Goal: Transaction & Acquisition: Subscribe to service/newsletter

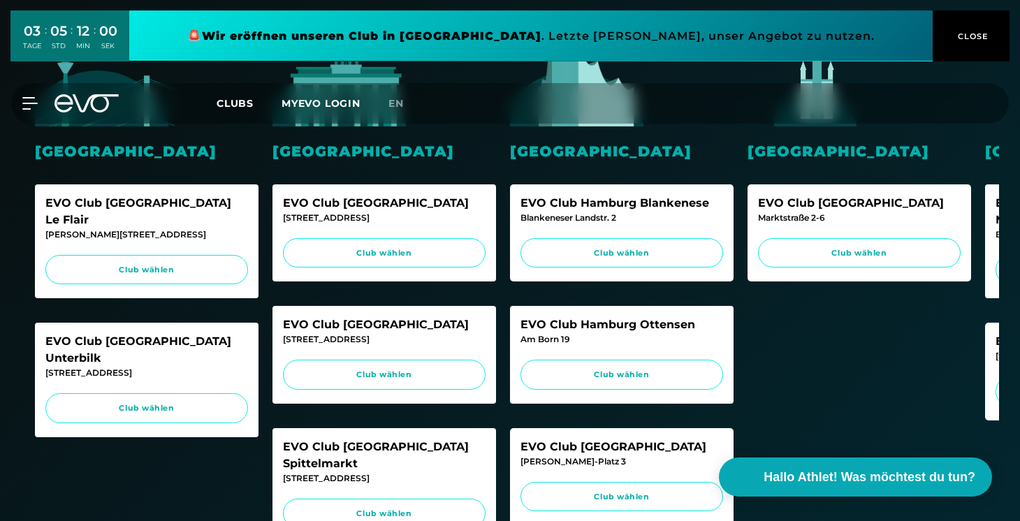
click at [81, 105] on icon at bounding box center [87, 103] width 64 height 18
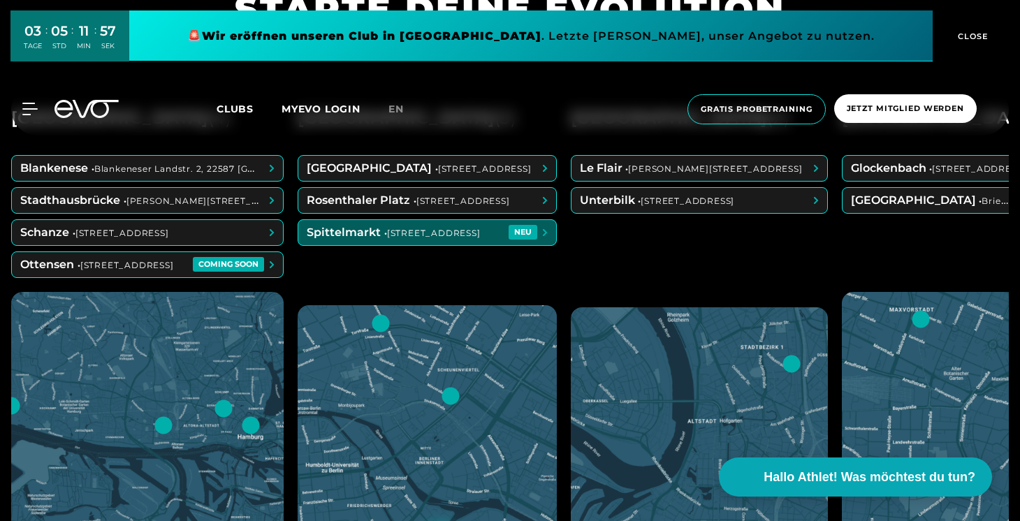
scroll to position [613, 0]
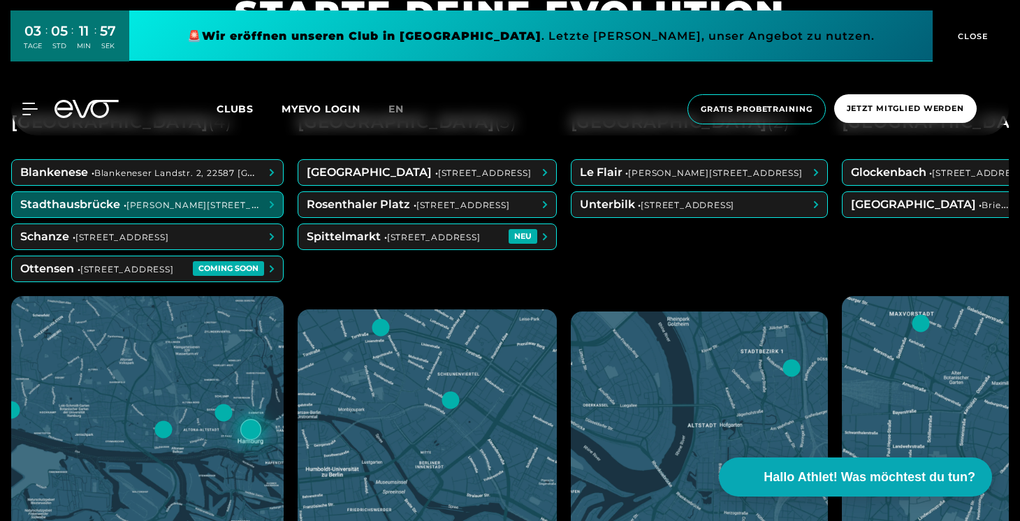
click at [219, 199] on span at bounding box center [147, 204] width 271 height 25
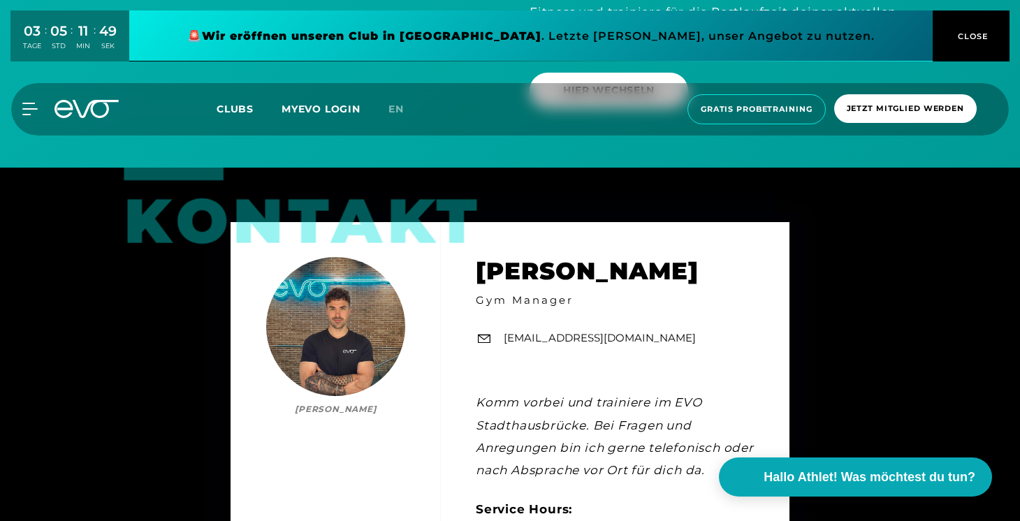
scroll to position [4150, 0]
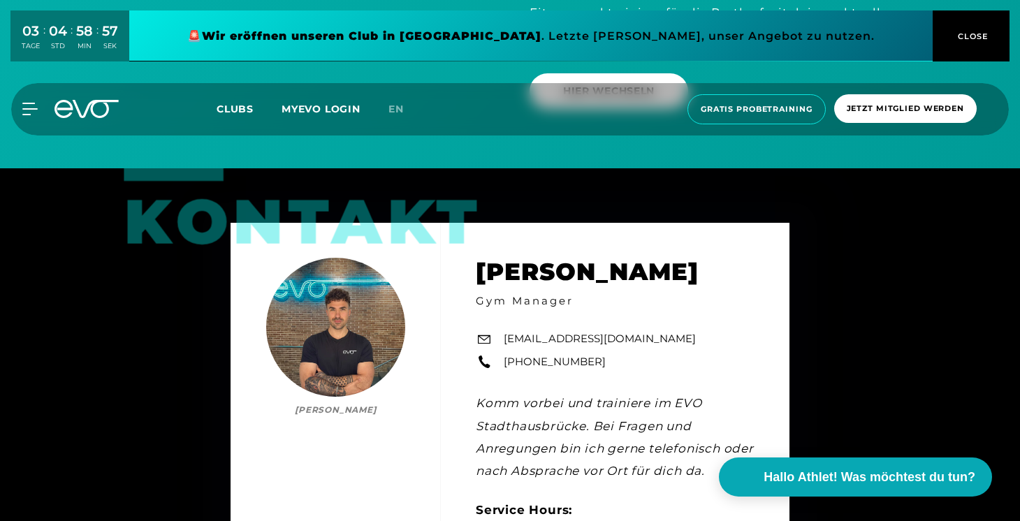
click at [66, 105] on icon at bounding box center [87, 109] width 64 height 18
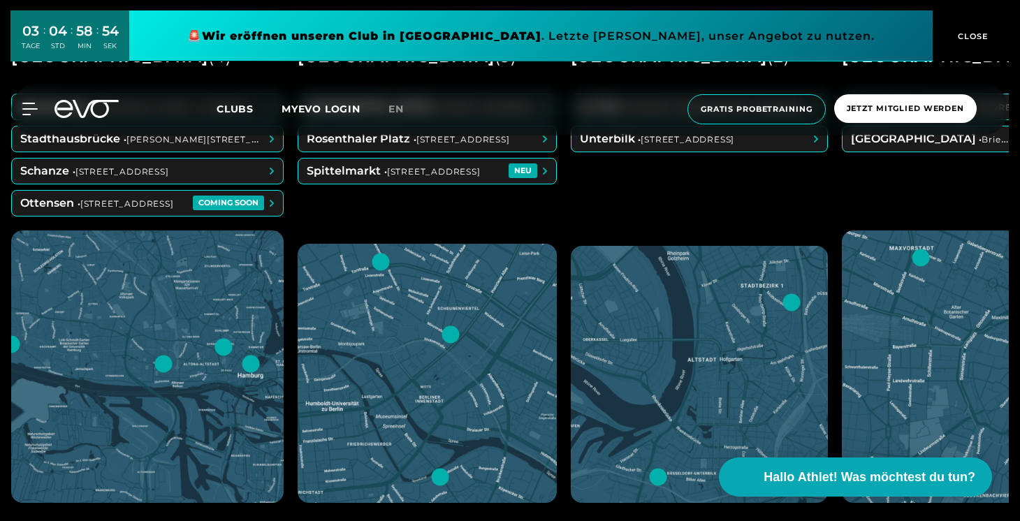
scroll to position [676, 0]
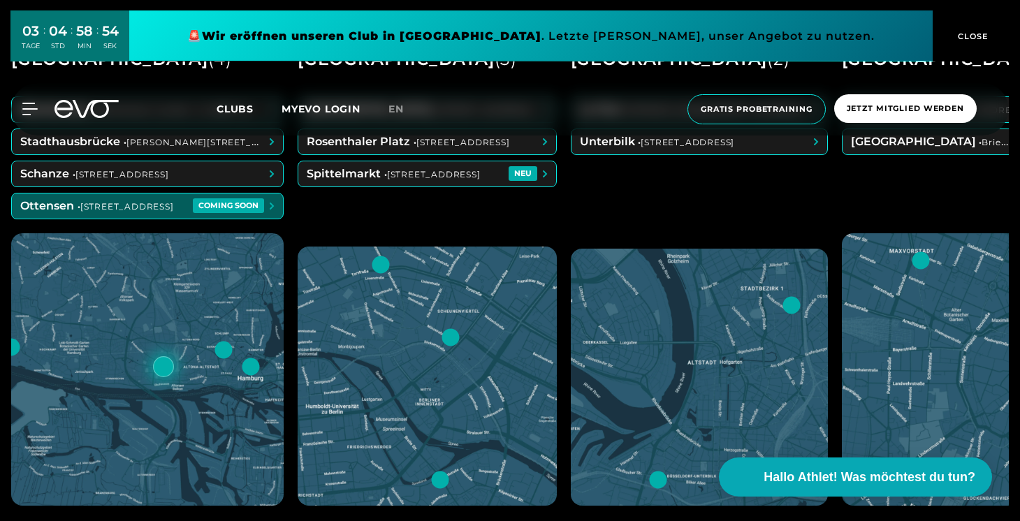
click at [223, 211] on span at bounding box center [147, 206] width 271 height 25
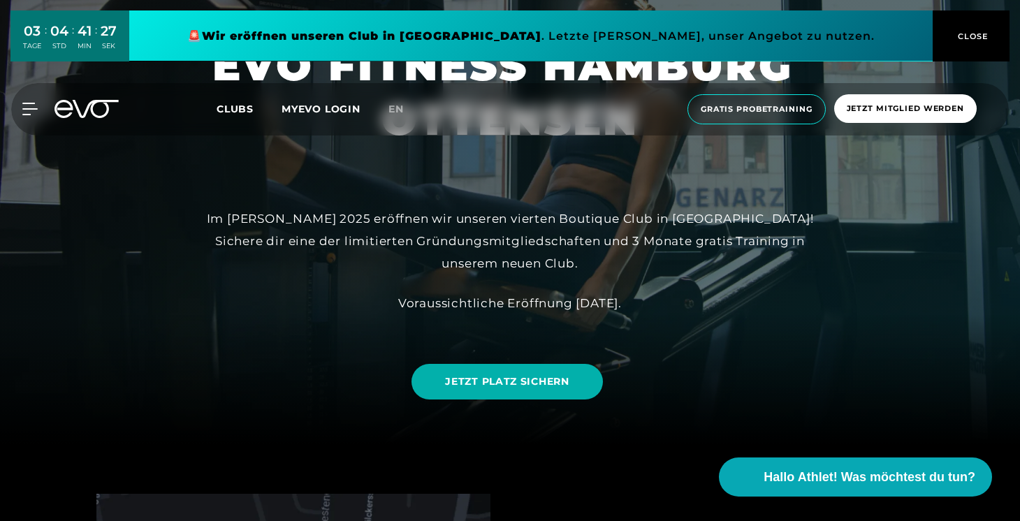
scroll to position [95, 0]
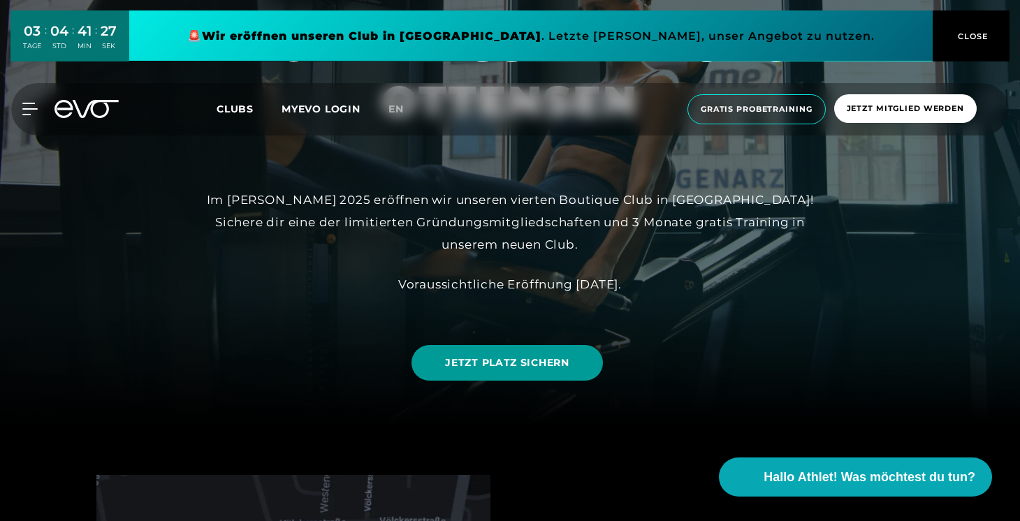
click at [452, 360] on span "JETZT PLATZ SICHERN" at bounding box center [507, 363] width 124 height 15
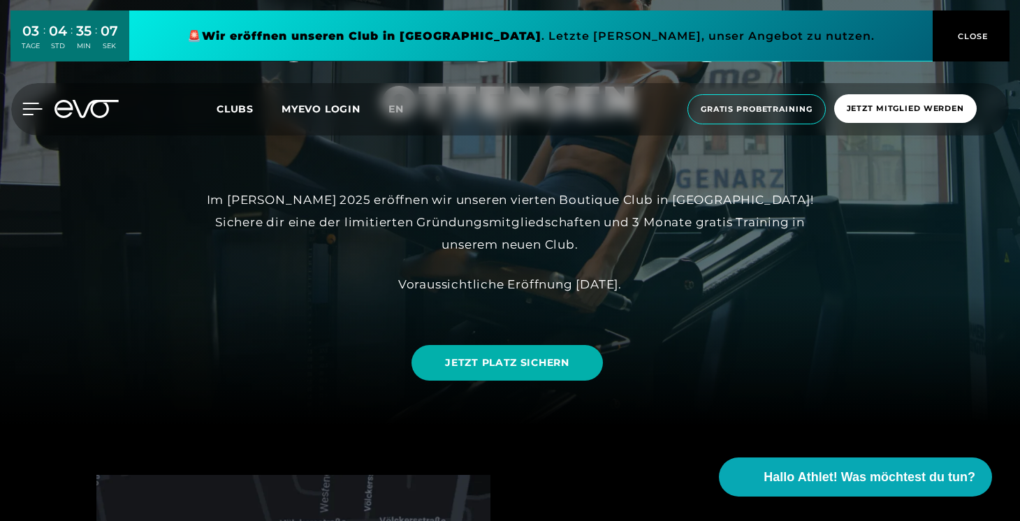
click at [31, 109] on icon at bounding box center [33, 108] width 20 height 11
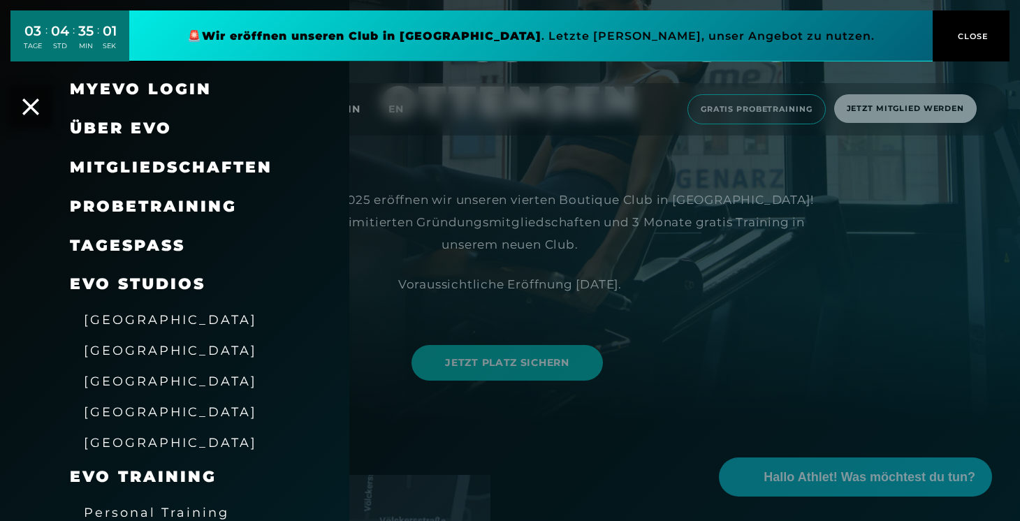
click at [198, 205] on span "Probetraining" at bounding box center [153, 206] width 167 height 19
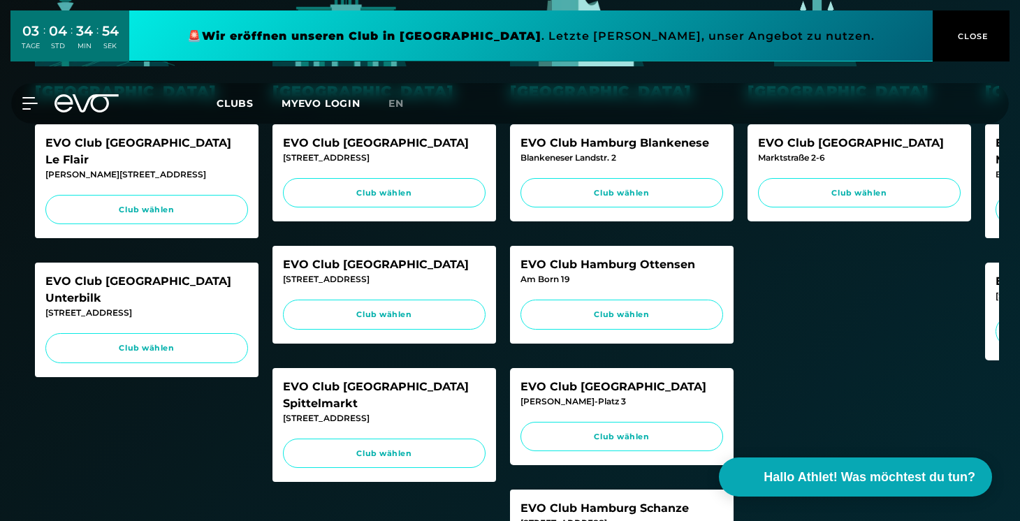
scroll to position [430, 0]
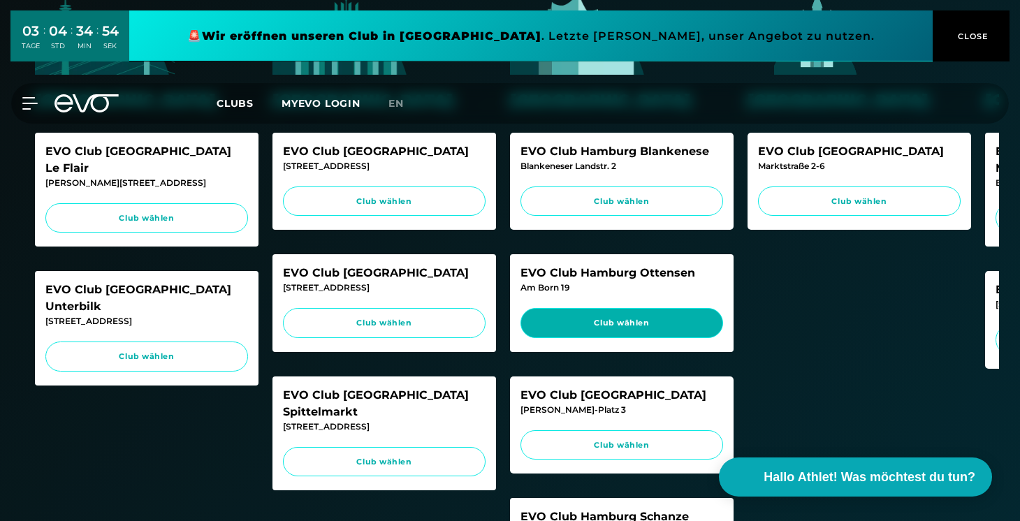
click at [665, 327] on span "Club wählen" at bounding box center [622, 323] width 203 height 30
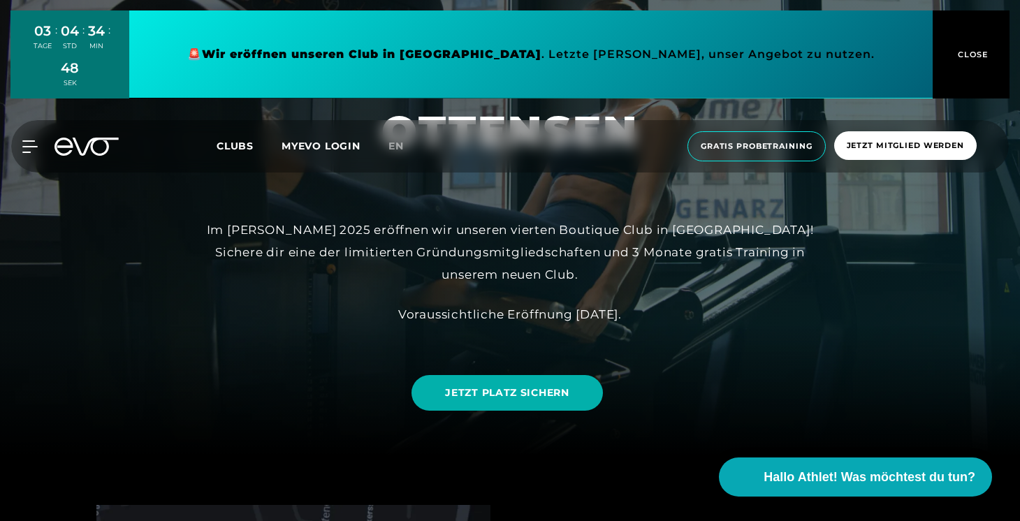
scroll to position [61, 0]
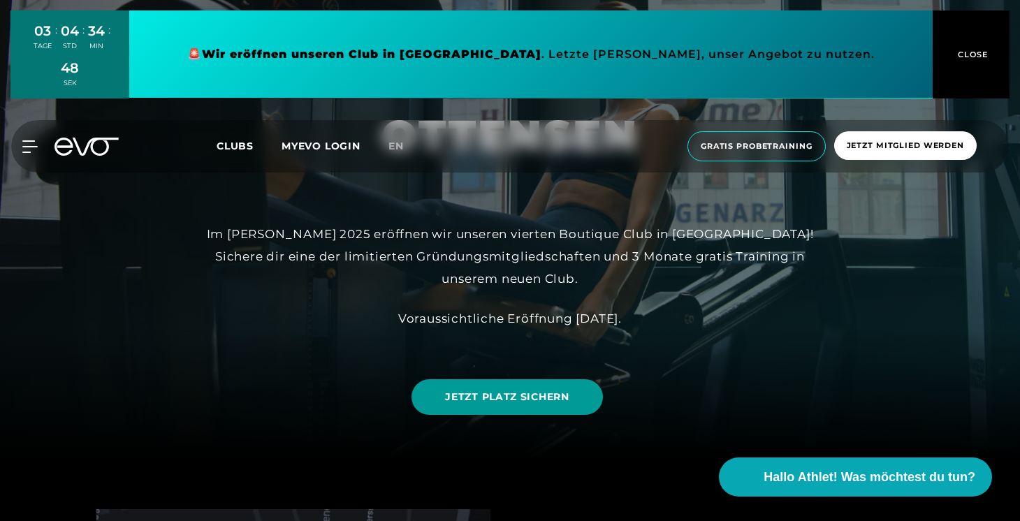
click at [570, 405] on link "JETZT PLATZ SICHERN" at bounding box center [507, 397] width 191 height 36
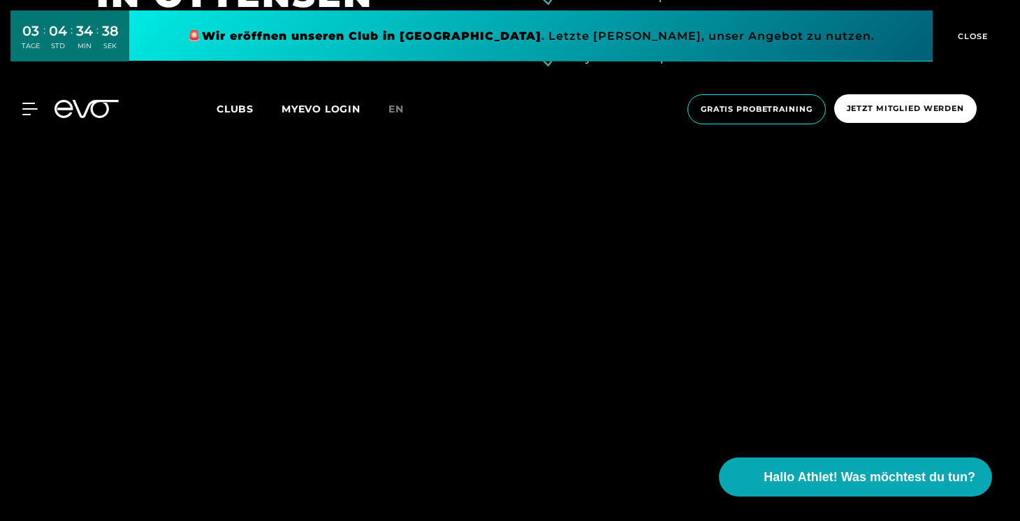
scroll to position [1950, 0]
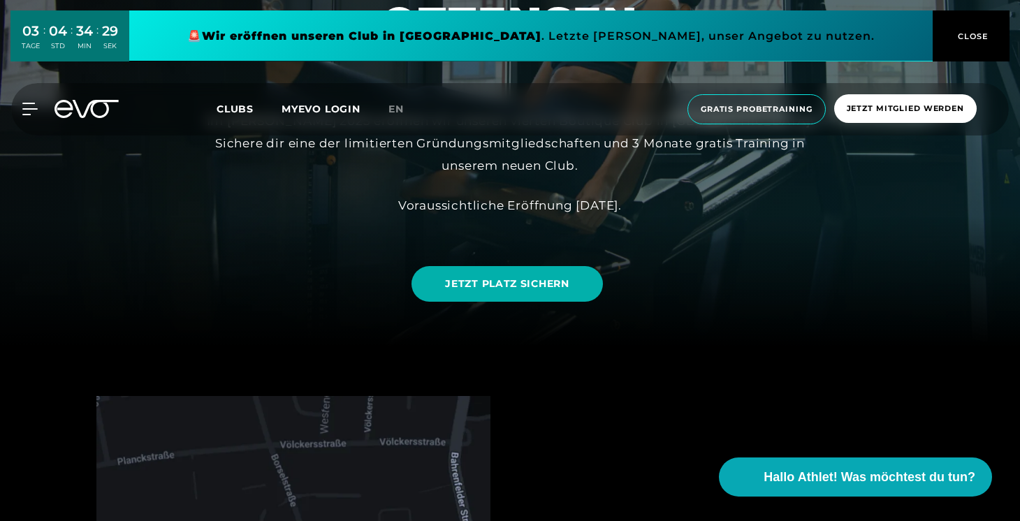
scroll to position [163, 0]
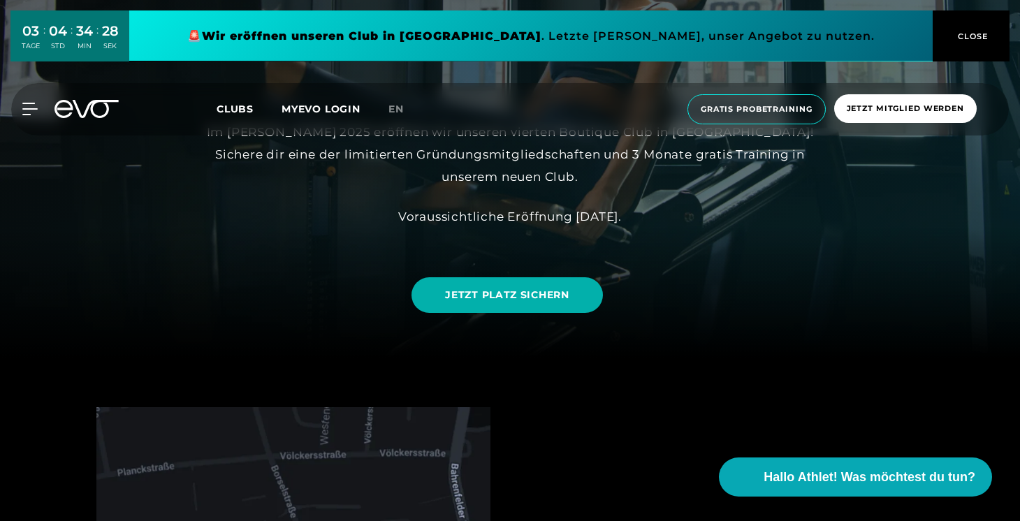
click at [90, 108] on icon at bounding box center [87, 109] width 64 height 18
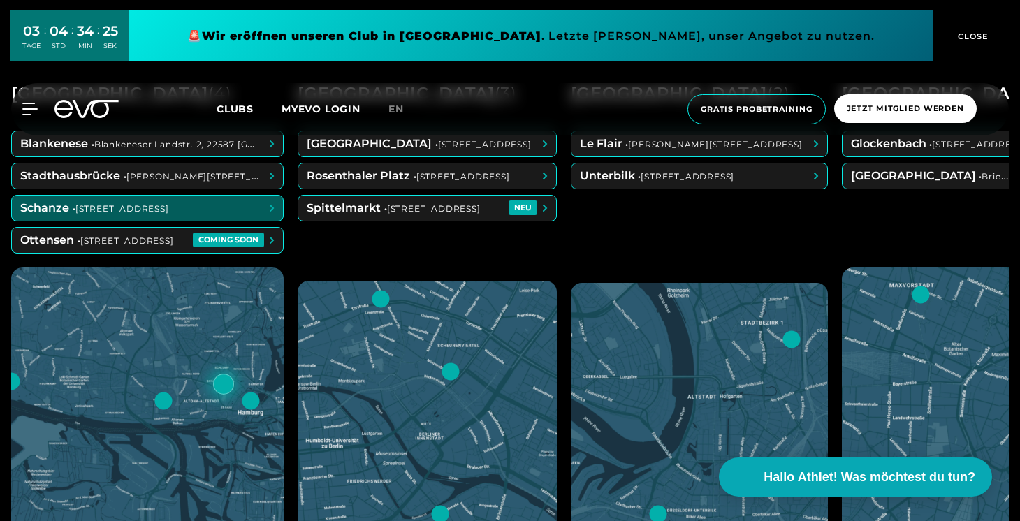
scroll to position [639, 0]
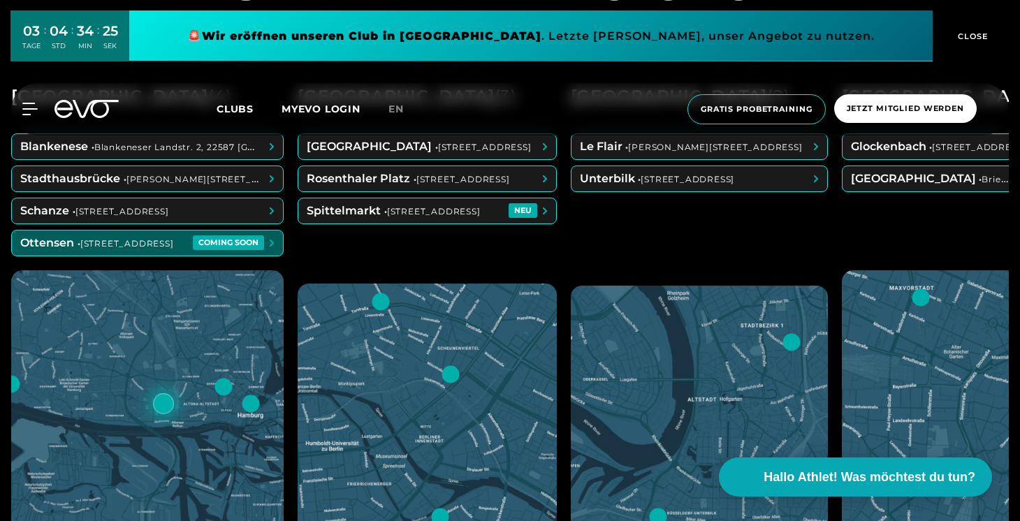
click at [194, 238] on span at bounding box center [147, 243] width 271 height 25
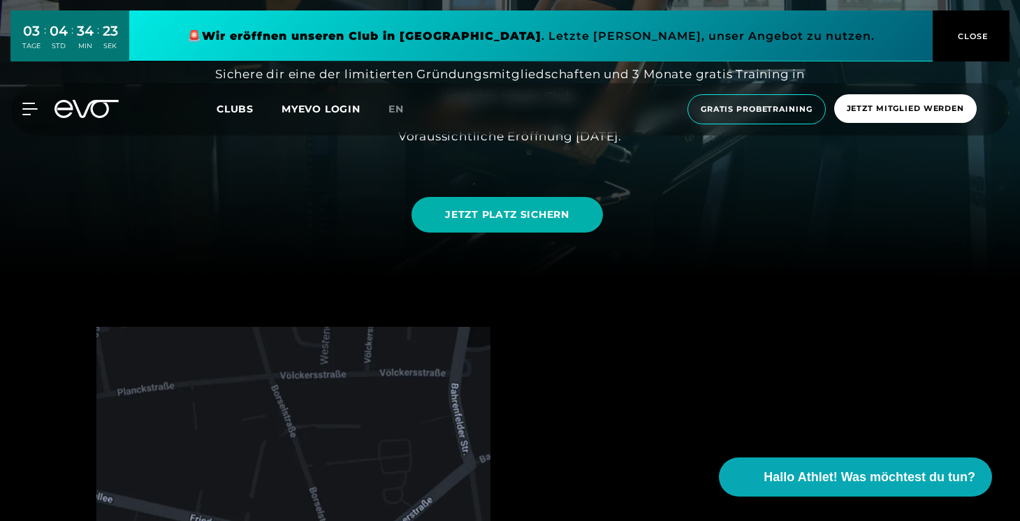
scroll to position [240, 0]
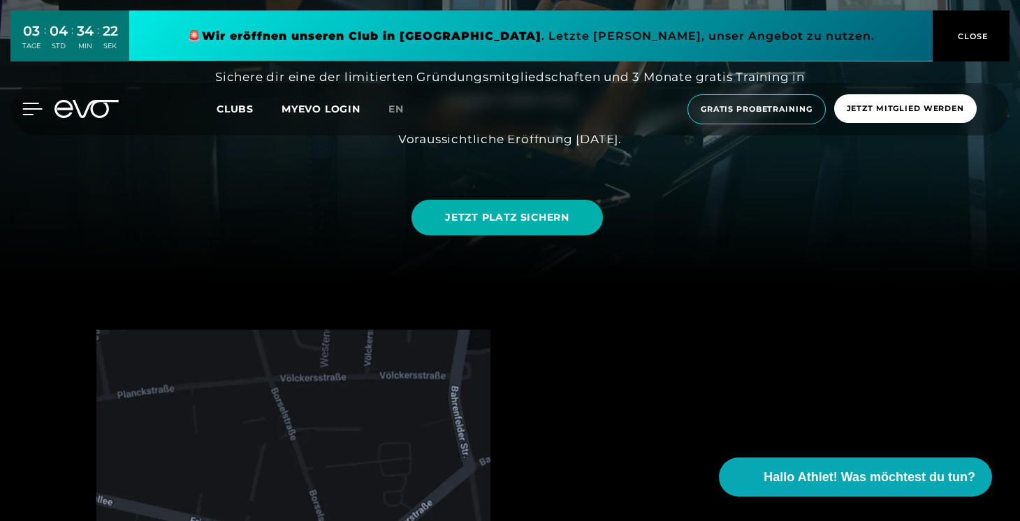
click at [25, 111] on icon at bounding box center [32, 109] width 20 height 13
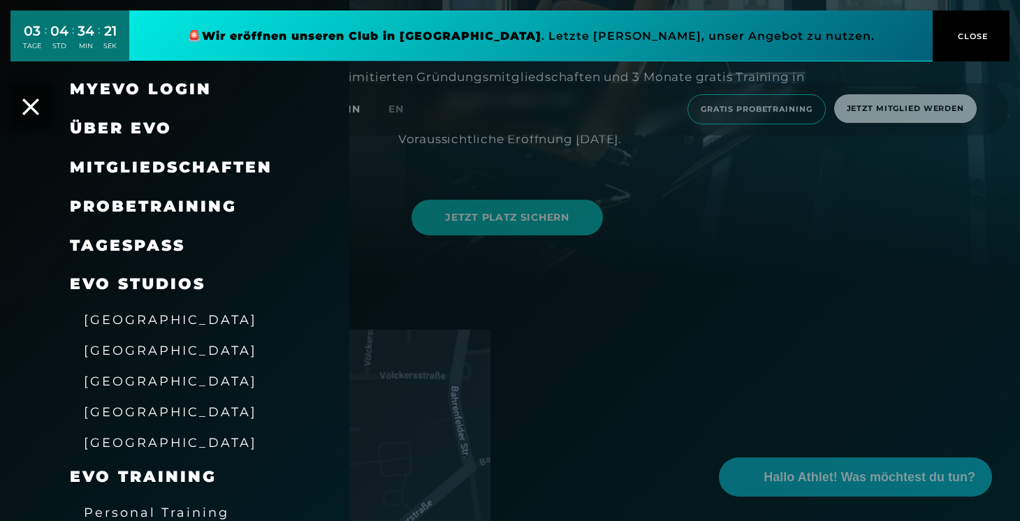
click at [117, 236] on link "TAGESPASS" at bounding box center [127, 245] width 115 height 19
click at [131, 208] on span "Probetraining" at bounding box center [153, 206] width 167 height 19
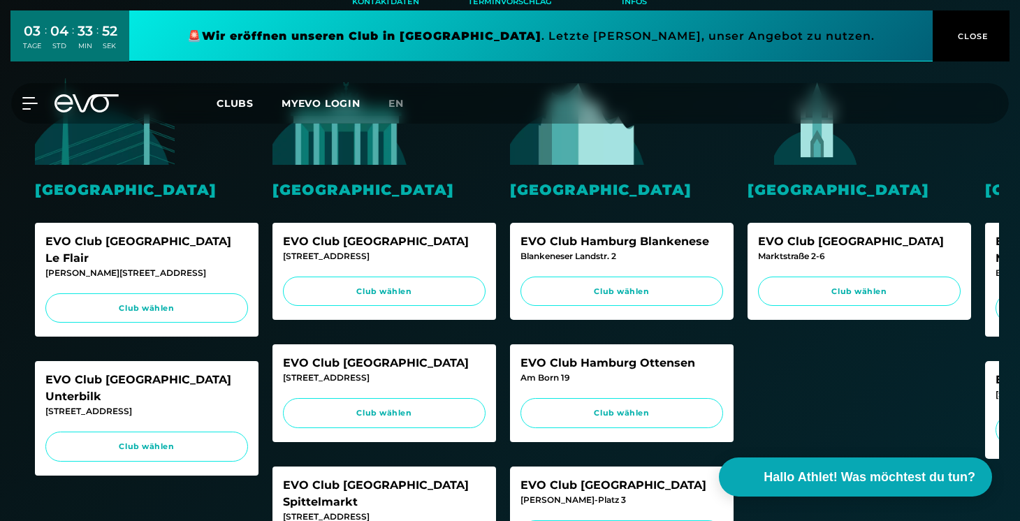
scroll to position [373, 0]
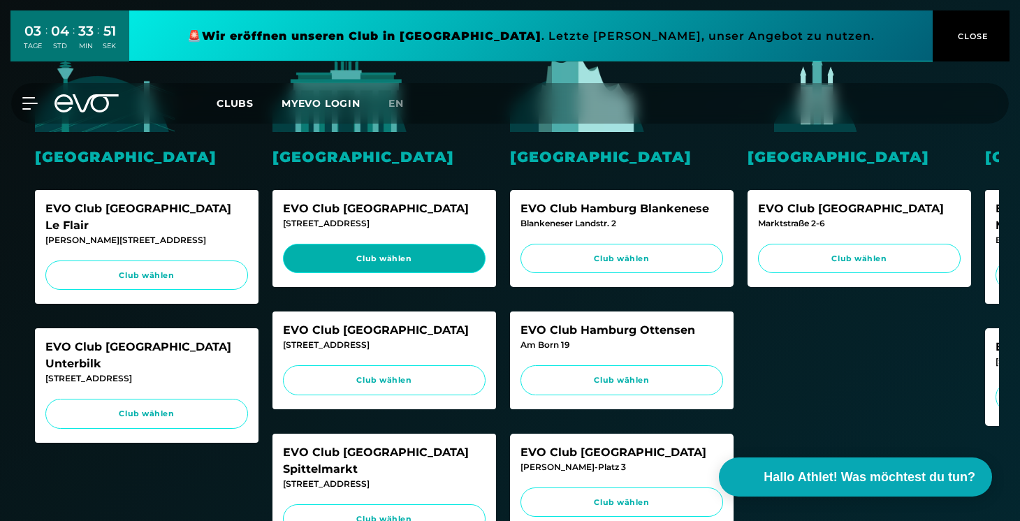
click at [422, 267] on link "Club wählen" at bounding box center [384, 259] width 203 height 30
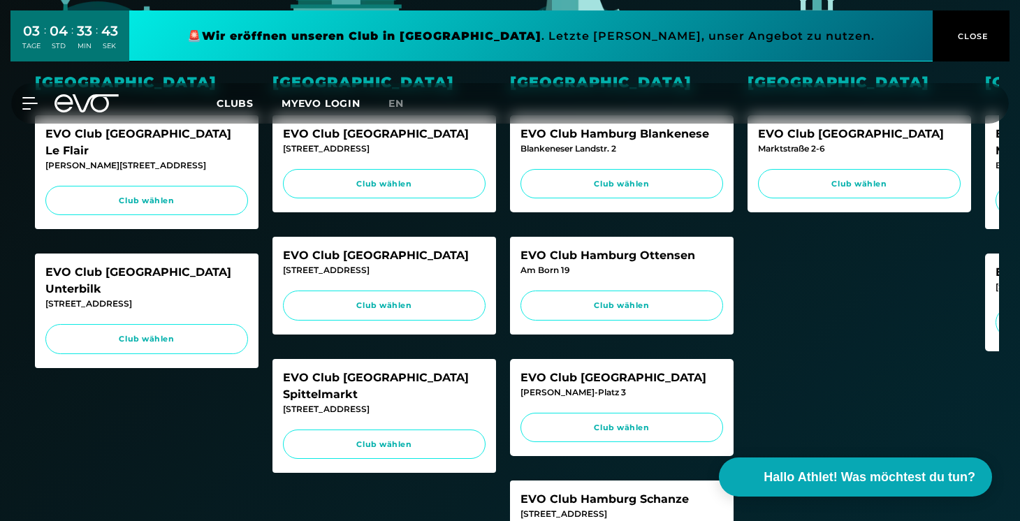
scroll to position [432, 0]
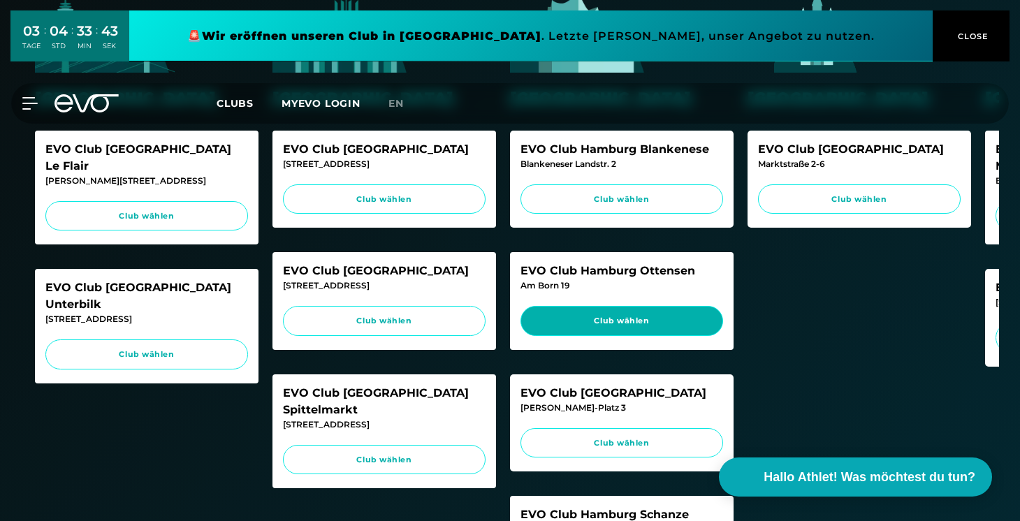
click at [607, 315] on span "Club wählen" at bounding box center [622, 321] width 176 height 12
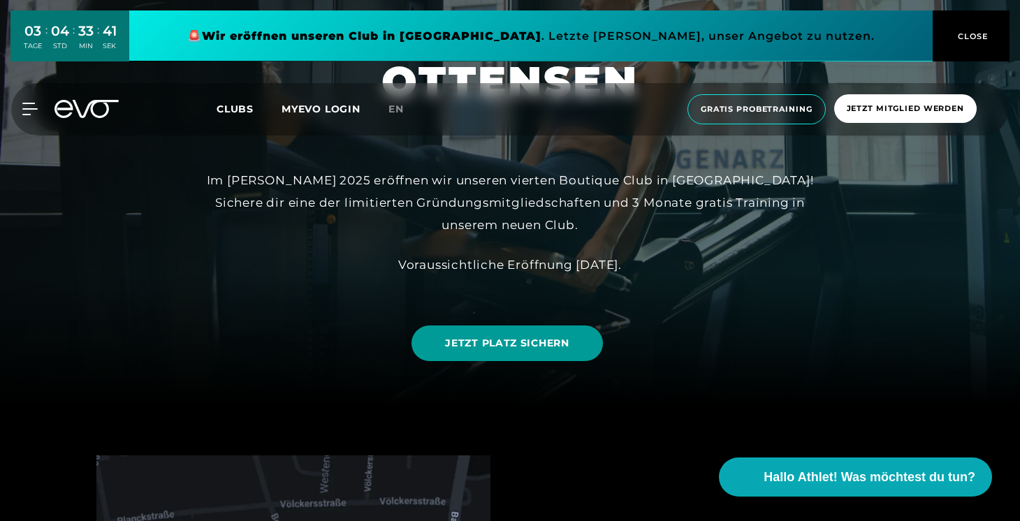
scroll to position [122, 0]
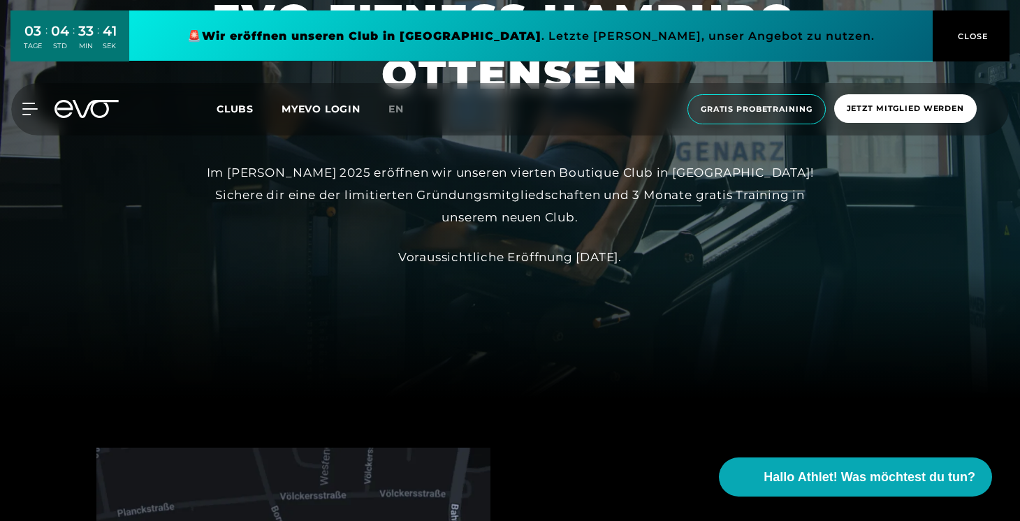
click at [533, 352] on link "JETZT PLATZ SICHERN" at bounding box center [507, 343] width 191 height 36
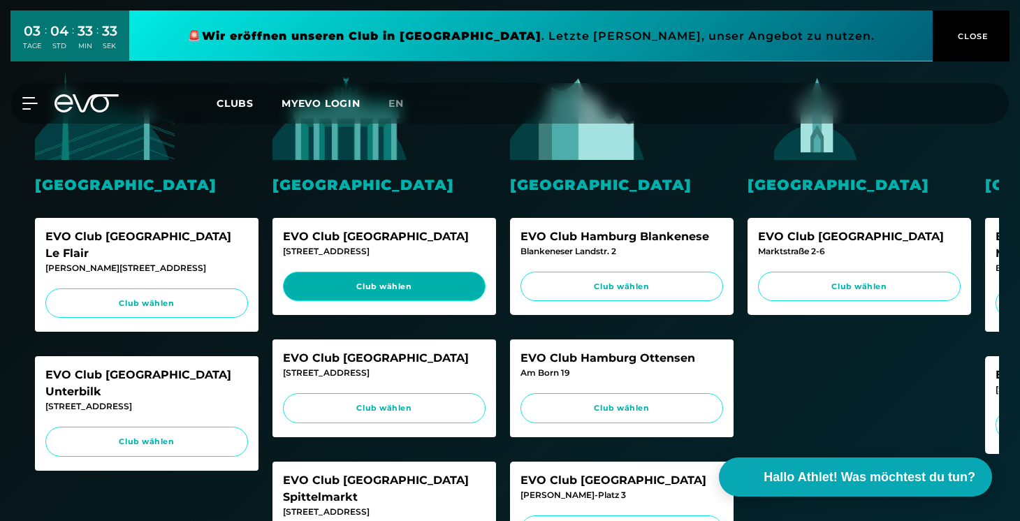
scroll to position [364, 0]
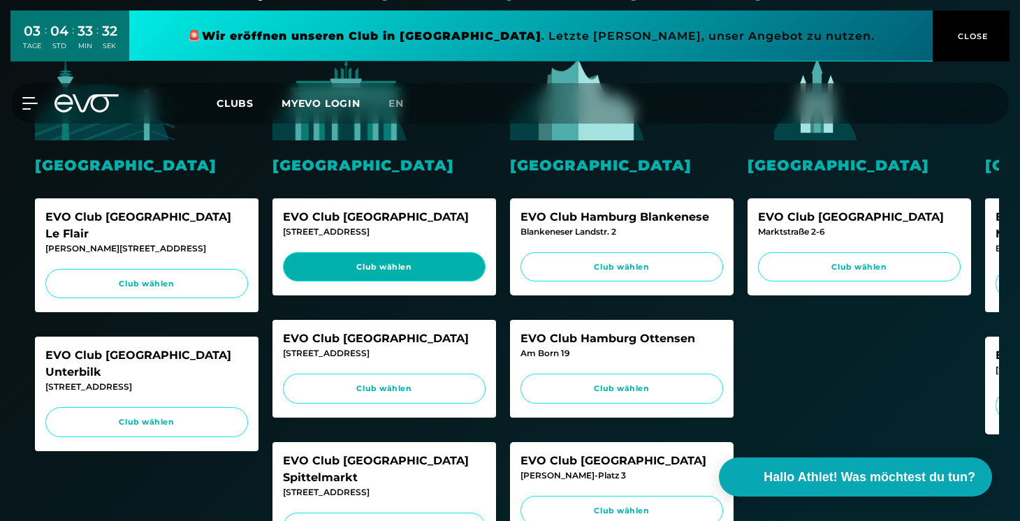
click at [350, 273] on link "Club wählen" at bounding box center [384, 267] width 203 height 30
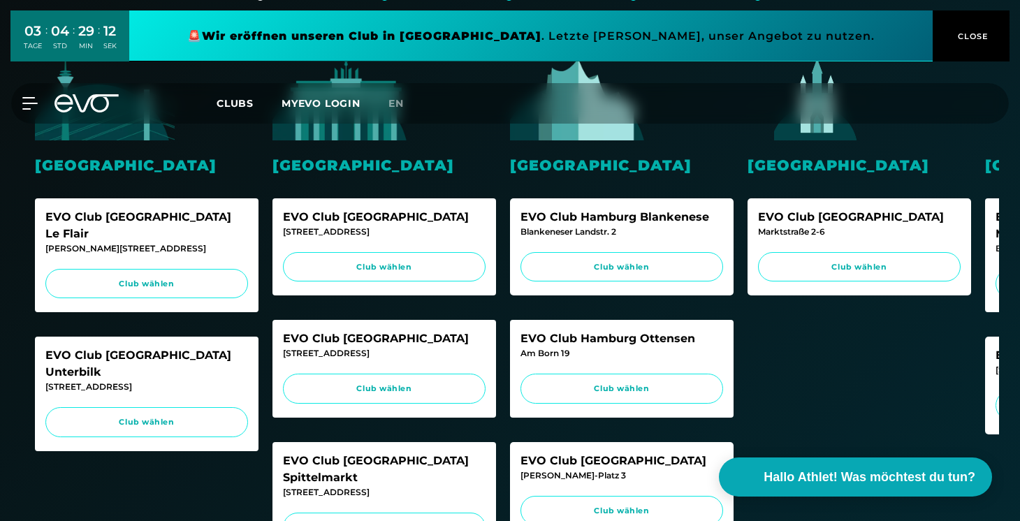
click at [74, 100] on icon at bounding box center [87, 103] width 64 height 18
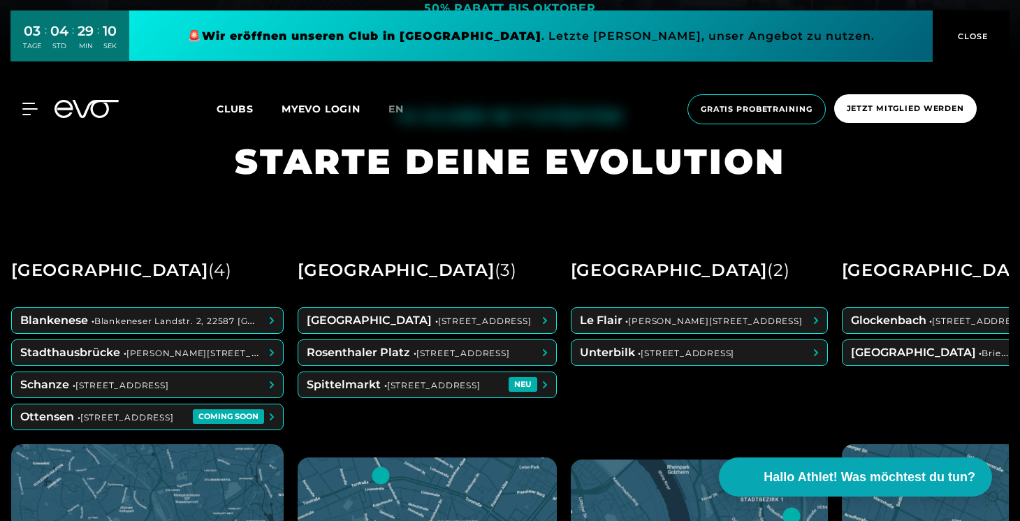
scroll to position [509, 0]
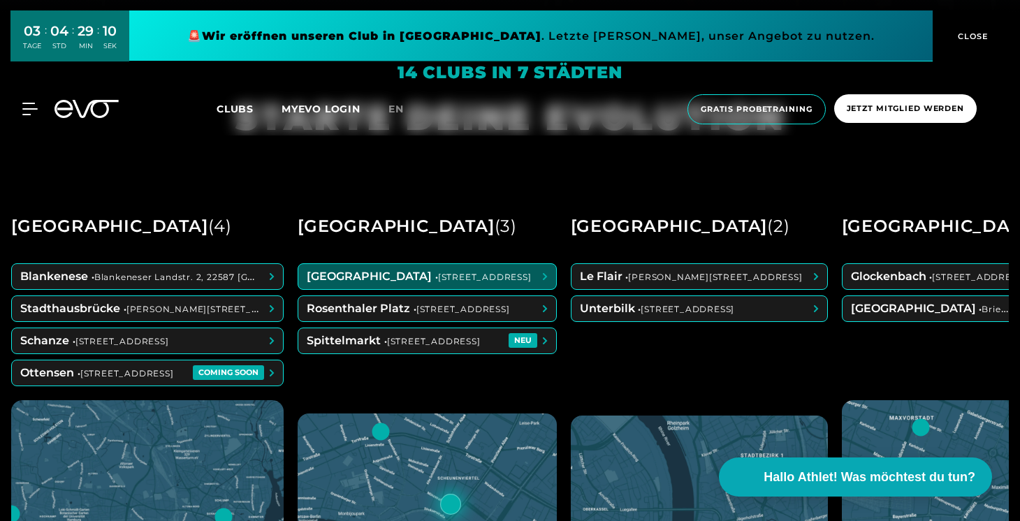
click at [437, 277] on span at bounding box center [427, 276] width 258 height 25
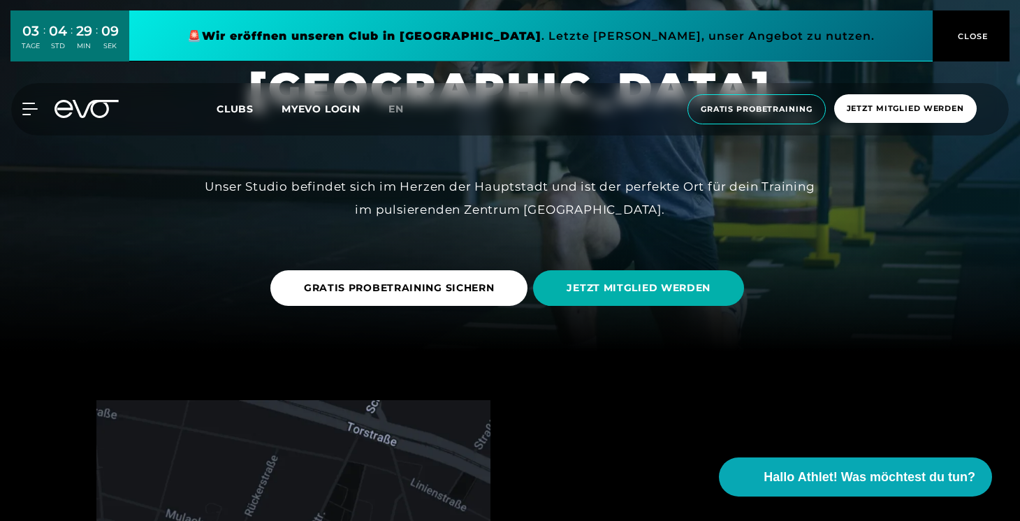
scroll to position [171, 0]
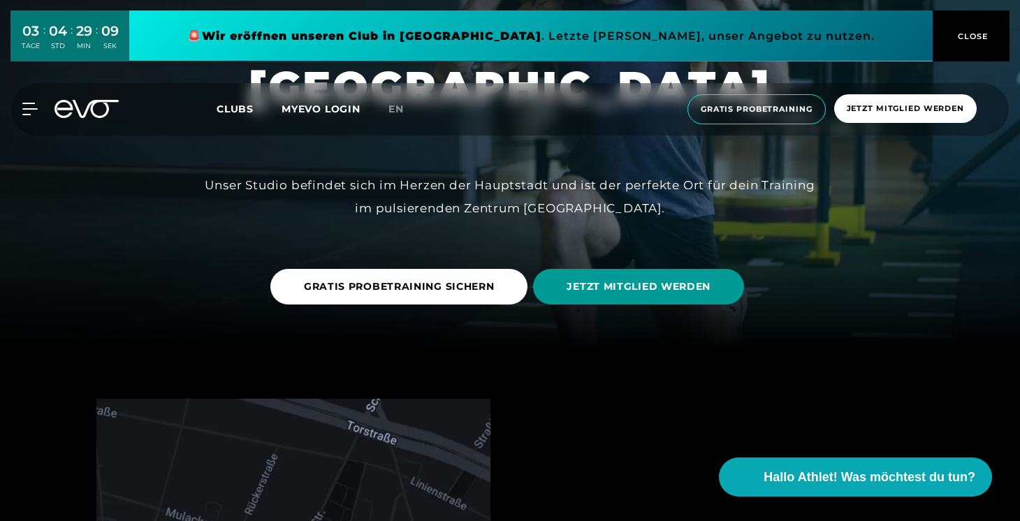
click at [598, 281] on span "JETZT MITGLIED WERDEN" at bounding box center [639, 287] width 144 height 15
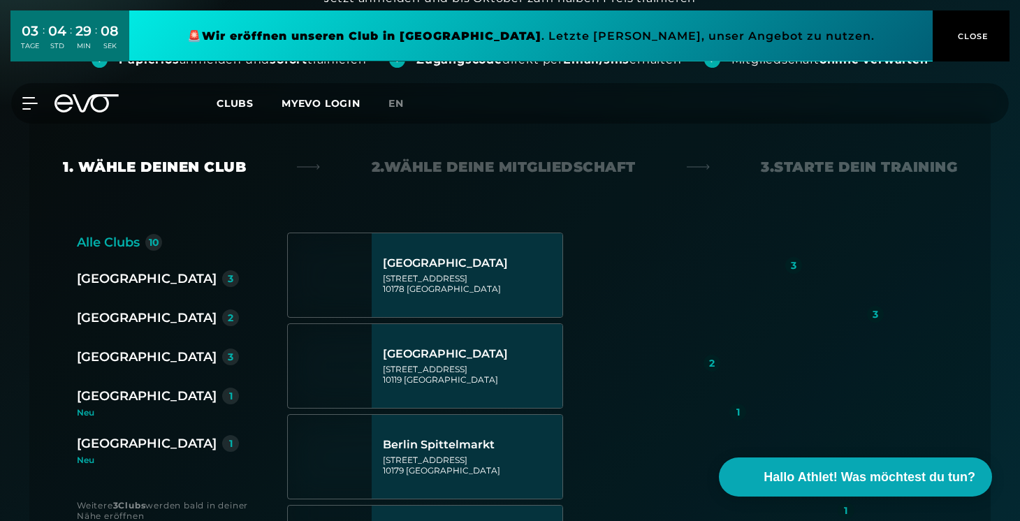
scroll to position [215, 1]
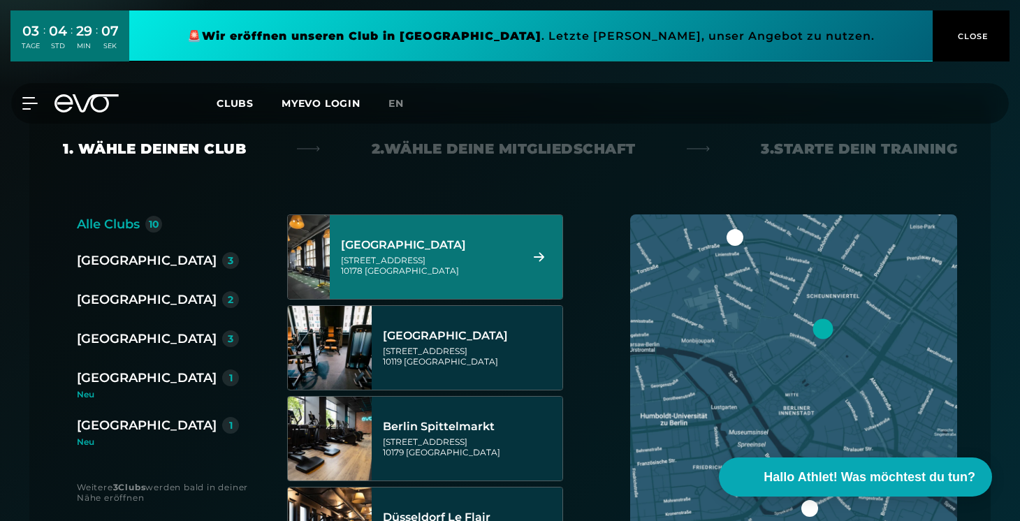
click at [448, 263] on div "[STREET_ADDRESS]" at bounding box center [428, 265] width 175 height 21
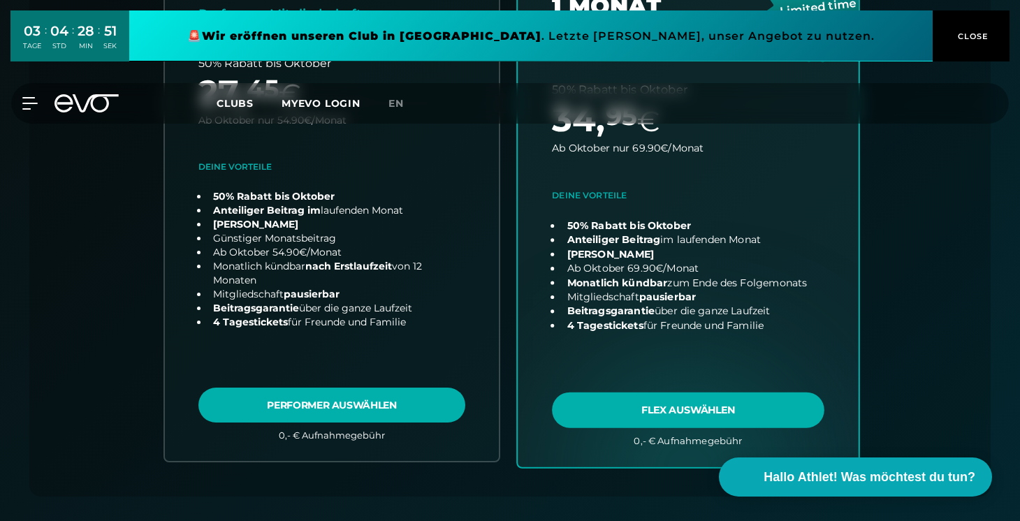
scroll to position [512, 0]
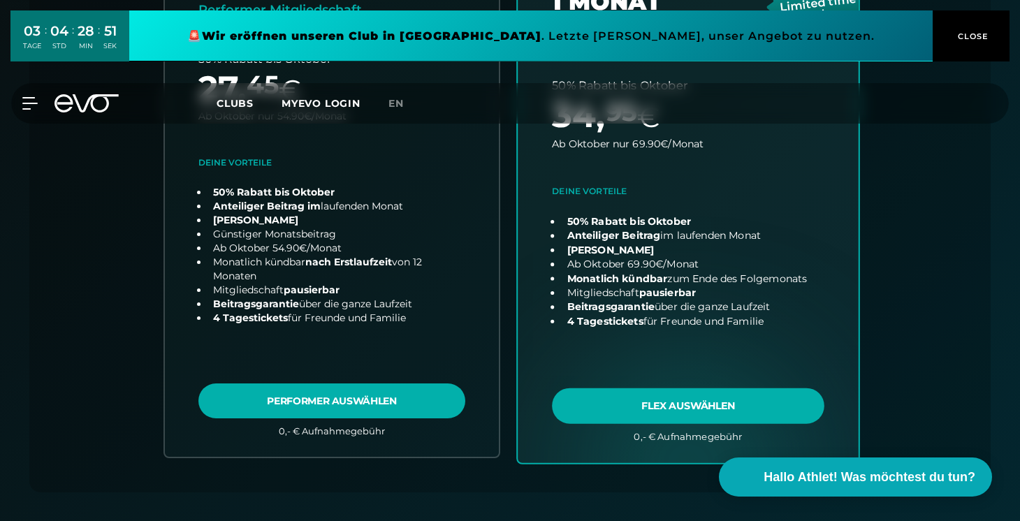
click at [637, 395] on link "choose plan" at bounding box center [688, 188] width 341 height 550
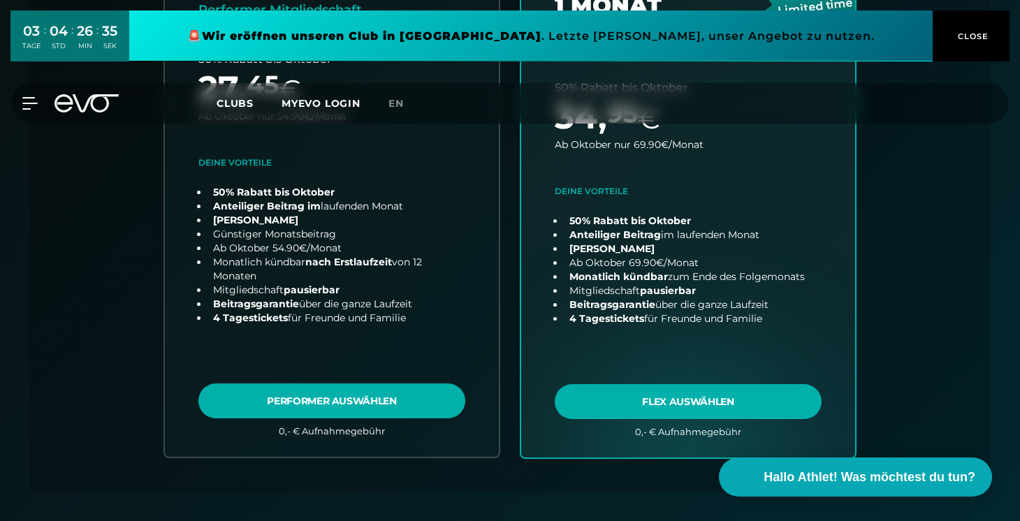
click at [78, 98] on icon at bounding box center [87, 103] width 64 height 18
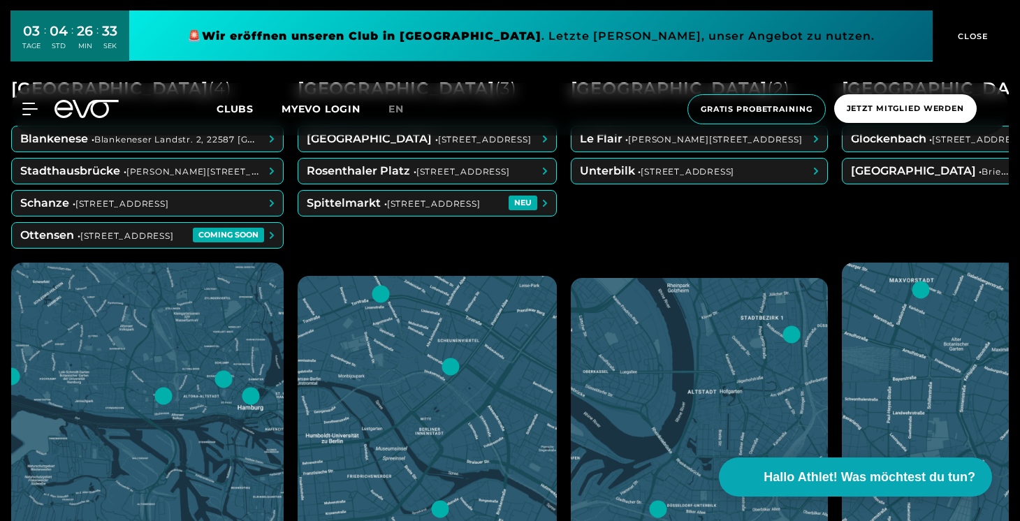
scroll to position [558, 0]
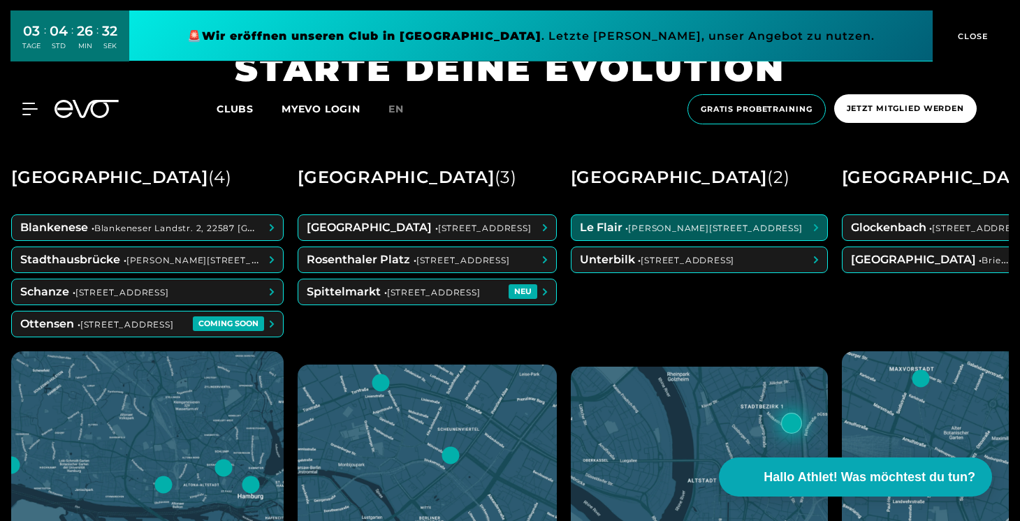
click at [801, 233] on span at bounding box center [700, 227] width 256 height 25
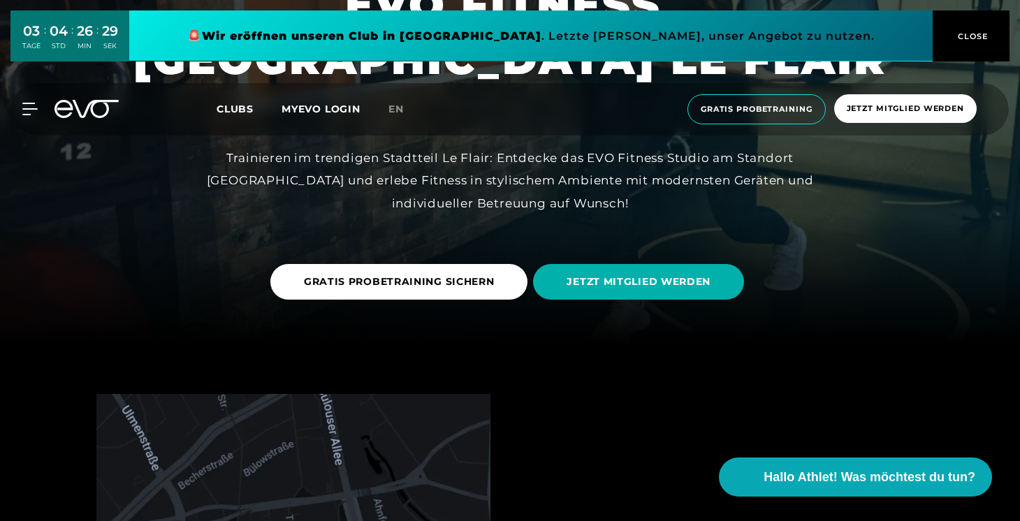
scroll to position [178, 0]
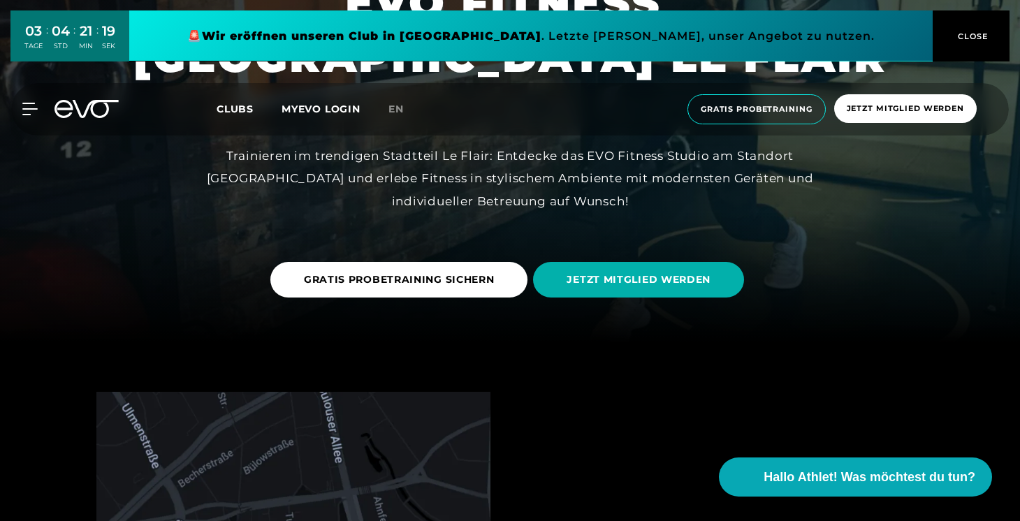
click at [100, 100] on icon at bounding box center [87, 109] width 64 height 18
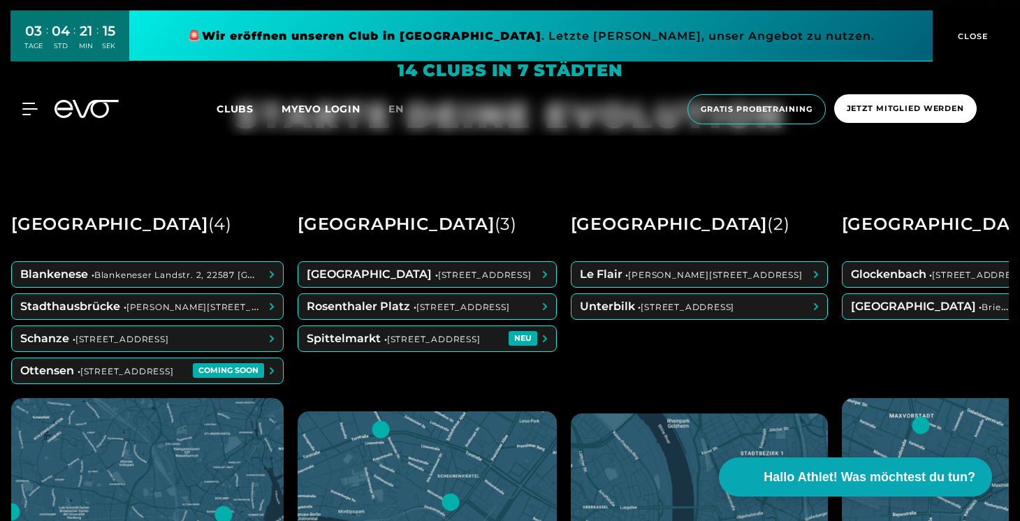
scroll to position [551, 0]
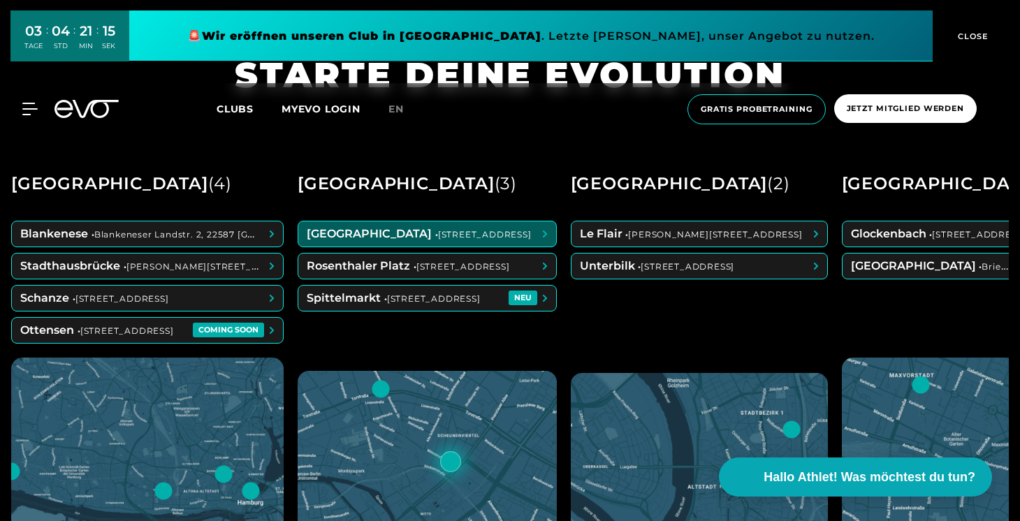
click at [428, 224] on span at bounding box center [427, 234] width 258 height 25
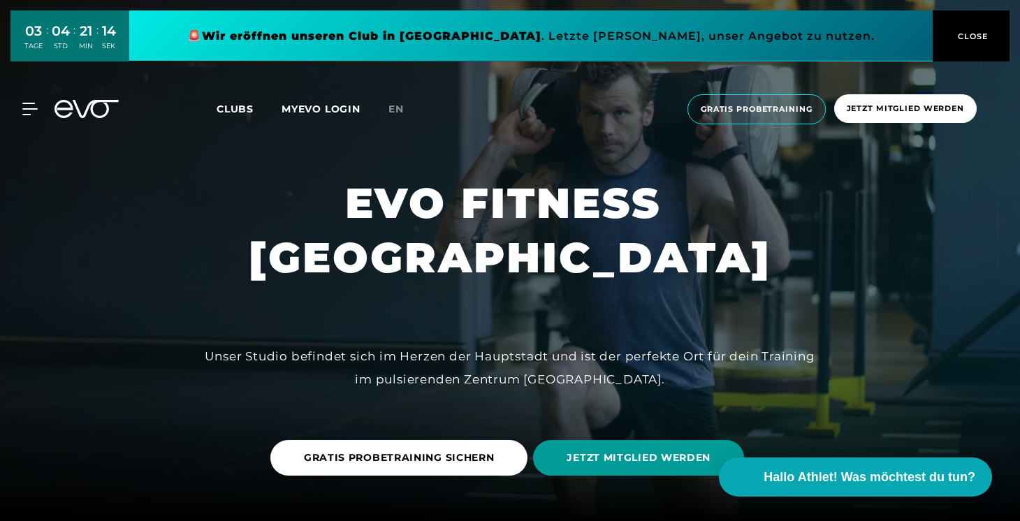
click at [598, 442] on span "JETZT MITGLIED WERDEN" at bounding box center [638, 458] width 211 height 36
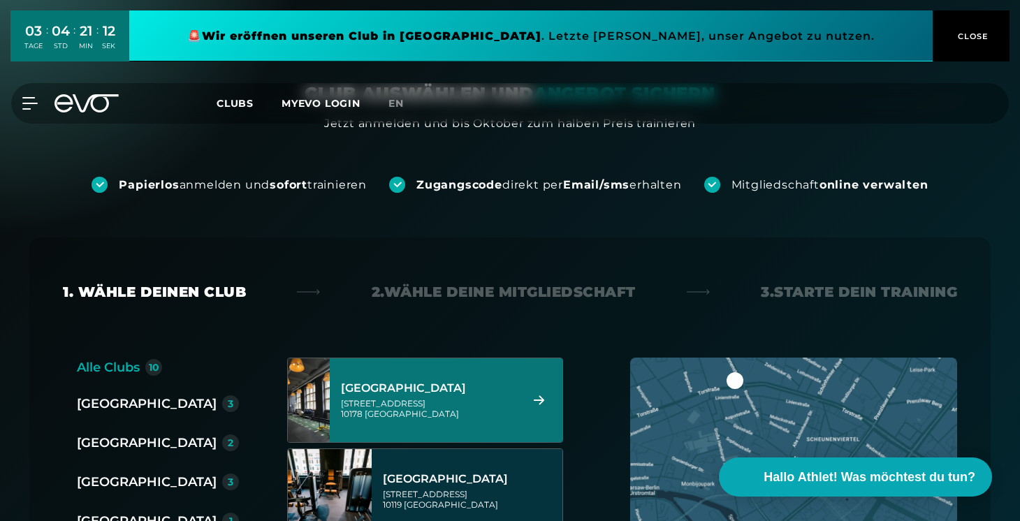
click at [428, 382] on div "[GEOGRAPHIC_DATA]" at bounding box center [428, 389] width 175 height 14
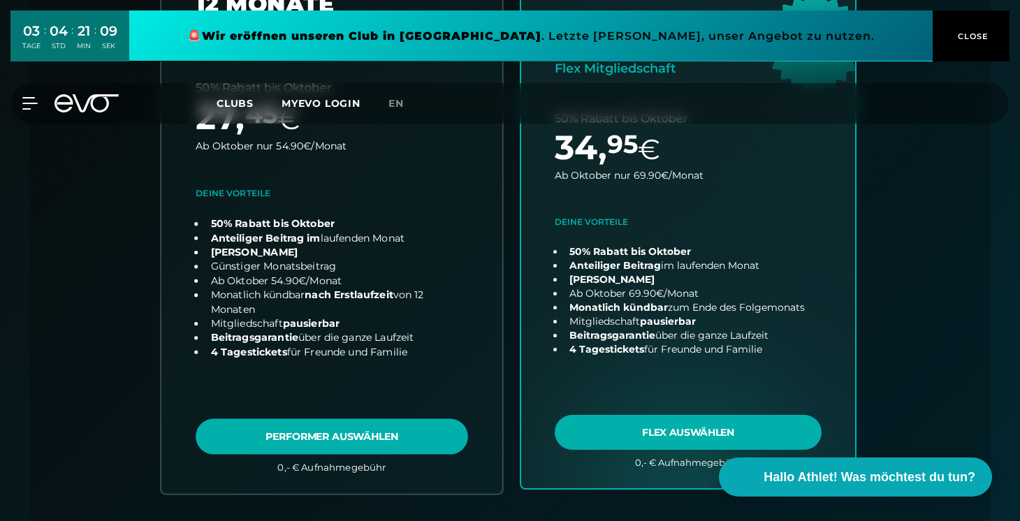
scroll to position [481, 0]
click at [412, 310] on link "choose plan" at bounding box center [331, 219] width 341 height 549
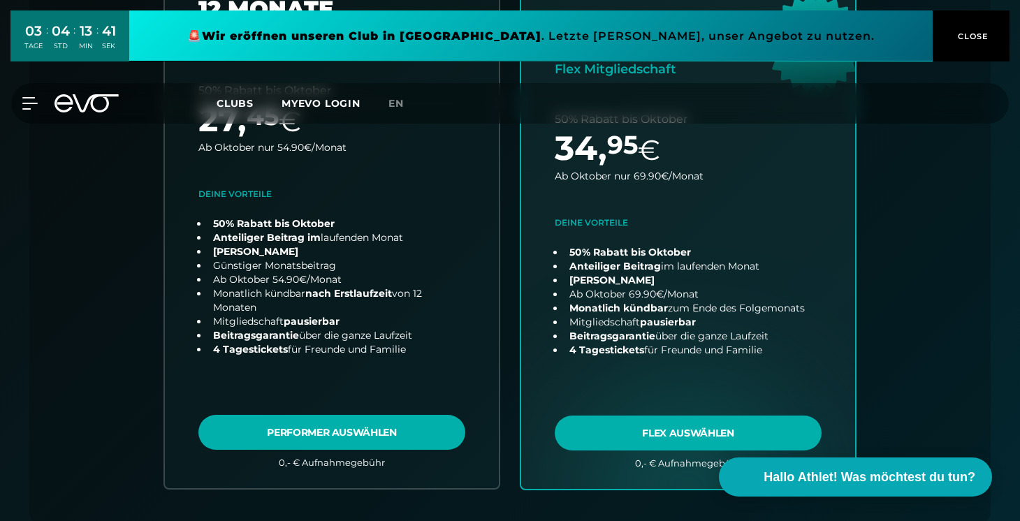
click at [686, 1] on div "03 TAGE : 04 STD : 13 MIN : 41 SEK 🚨 Wir eröffnen unseren Club in [GEOGRAPHIC_D…" at bounding box center [510, 36] width 1020 height 72
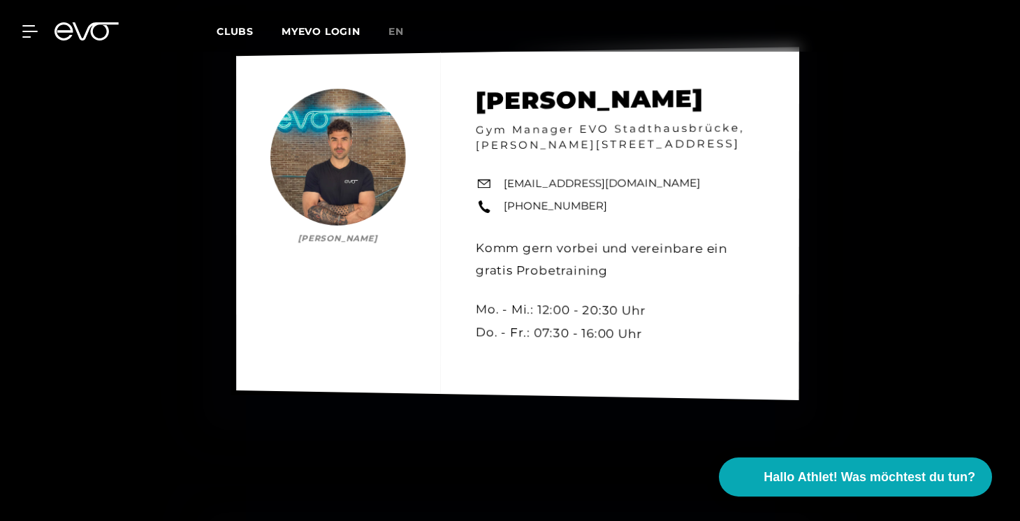
scroll to position [5457, 0]
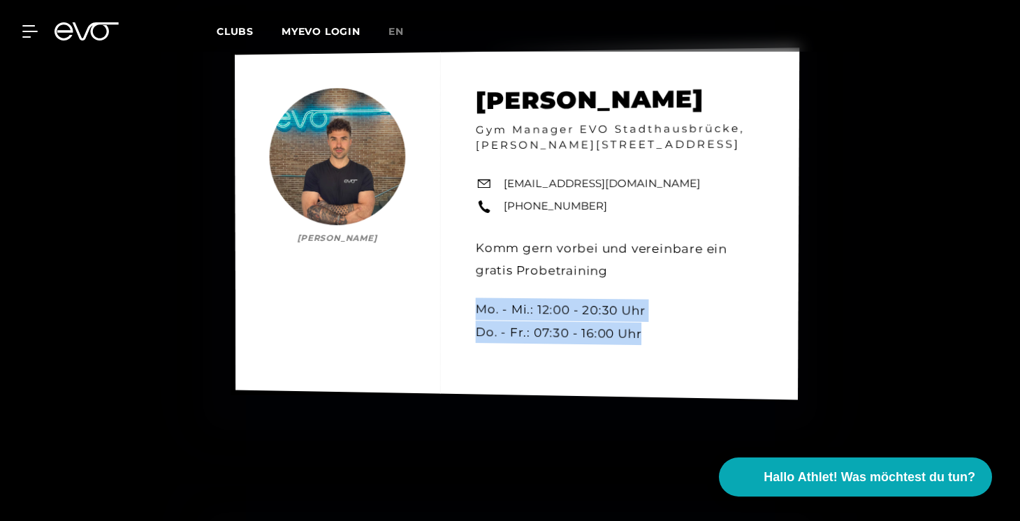
drag, startPoint x: 475, startPoint y: 263, endPoint x: 662, endPoint y: 287, distance: 188.8
click at [662, 287] on div "Jeremy Dührkop Jeremy Dührkop Gym Manager EVO Stadthausbrücke, Axel-Springer-Pl…" at bounding box center [517, 224] width 565 height 352
copy div "Mo. - Mi.: 12:00 - 20:30 Uhr Do. - Fr.: 07:30 - 16:00 Uhr"
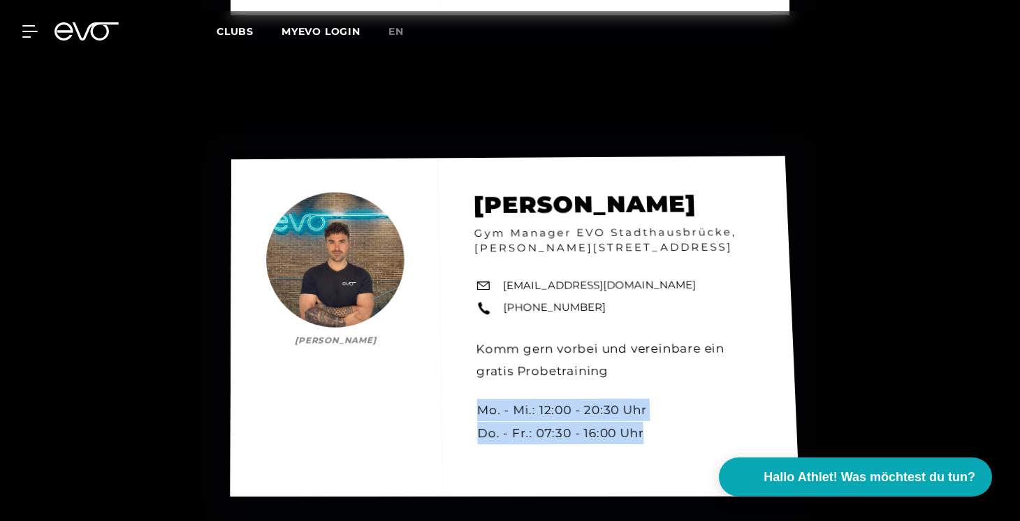
scroll to position [5355, 0]
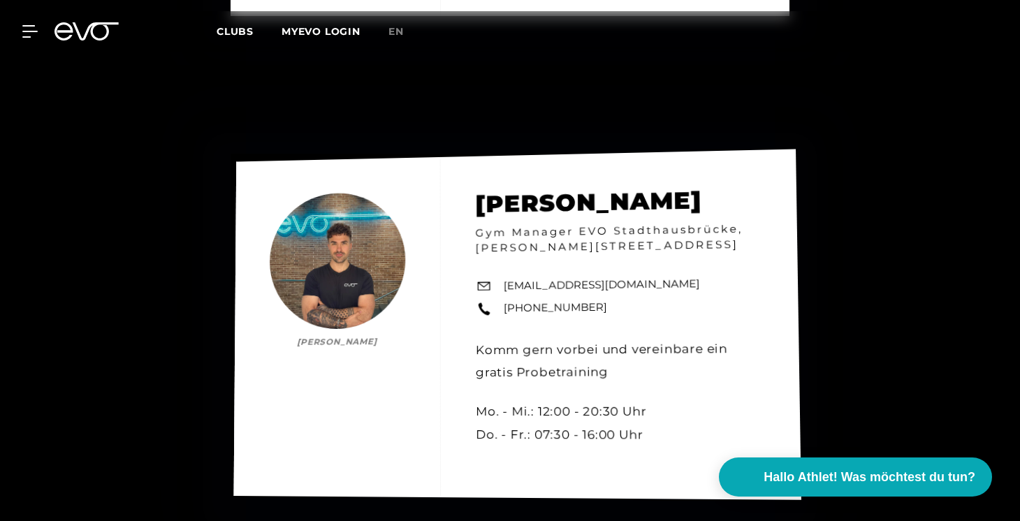
click at [712, 278] on div "Jeremy Dührkop Jeremy Dührkop Gym Manager EVO Stadthausbrücke, Axel-Springer-Pl…" at bounding box center [517, 325] width 567 height 351
